Goal: Navigation & Orientation: Find specific page/section

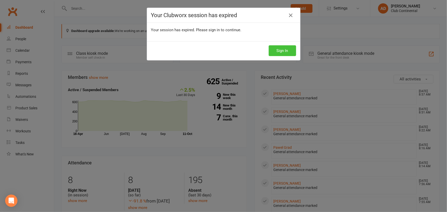
click at [276, 48] on button "Sign In" at bounding box center [282, 50] width 27 height 11
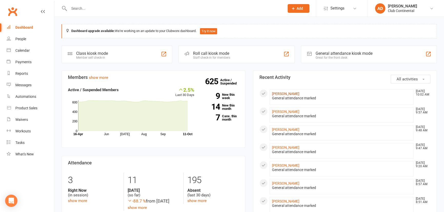
click at [281, 95] on link "Barrington Sowden" at bounding box center [285, 94] width 27 height 4
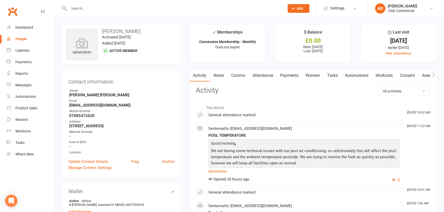
click at [14, 7] on link "Clubworx" at bounding box center [12, 11] width 13 height 13
